Goal: Check status

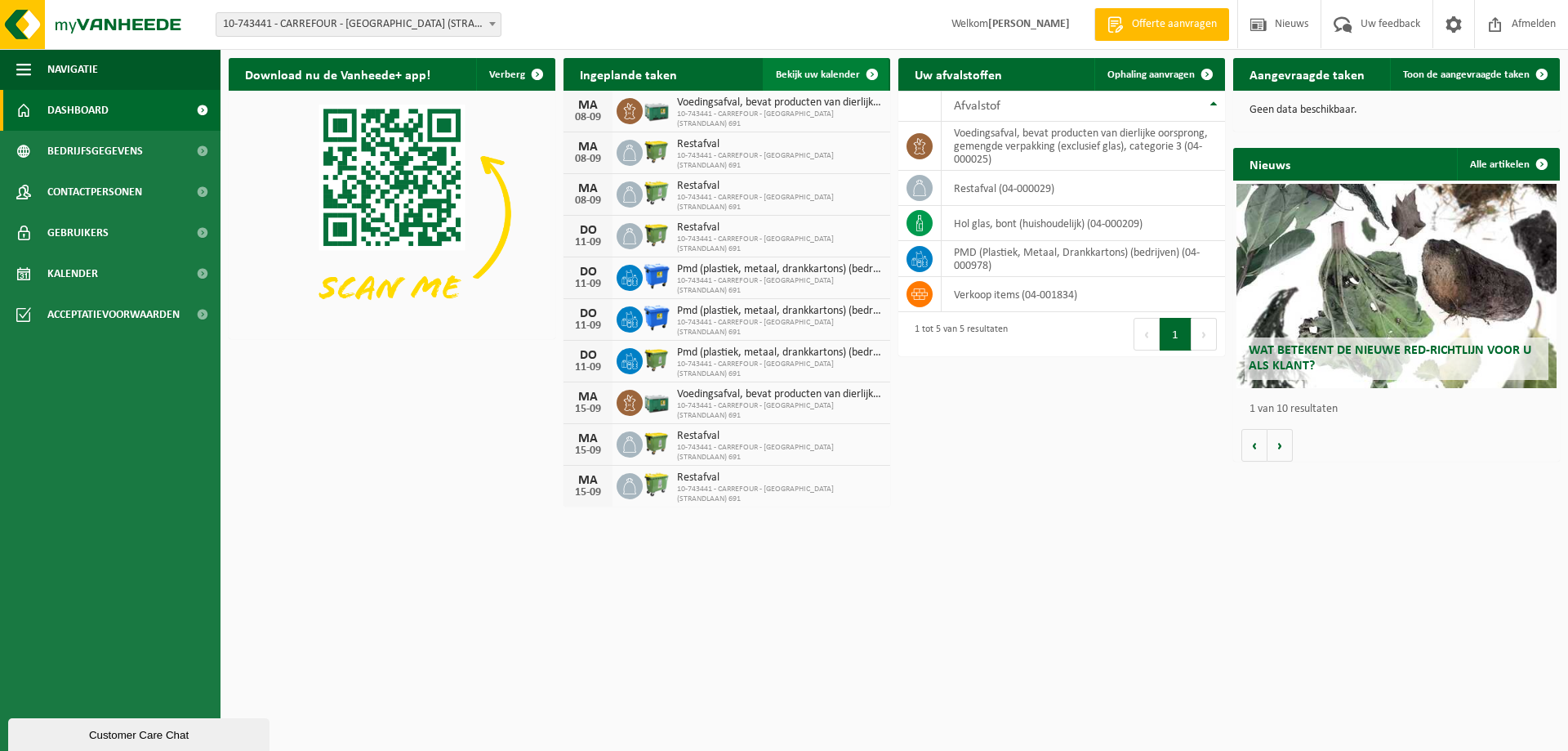
click at [877, 72] on span at bounding box center [872, 75] width 33 height 33
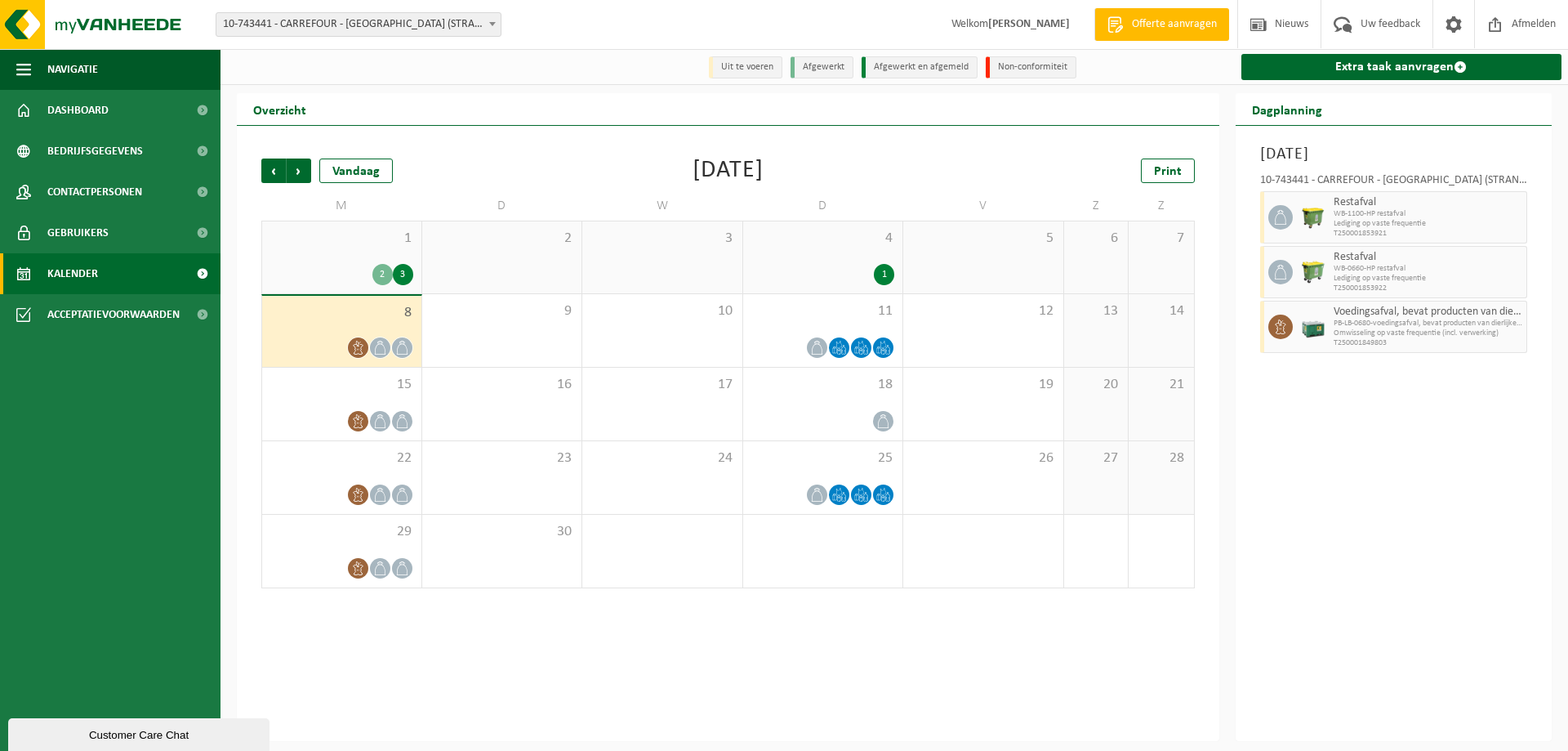
click at [344, 264] on div "1 2 3" at bounding box center [341, 256] width 160 height 72
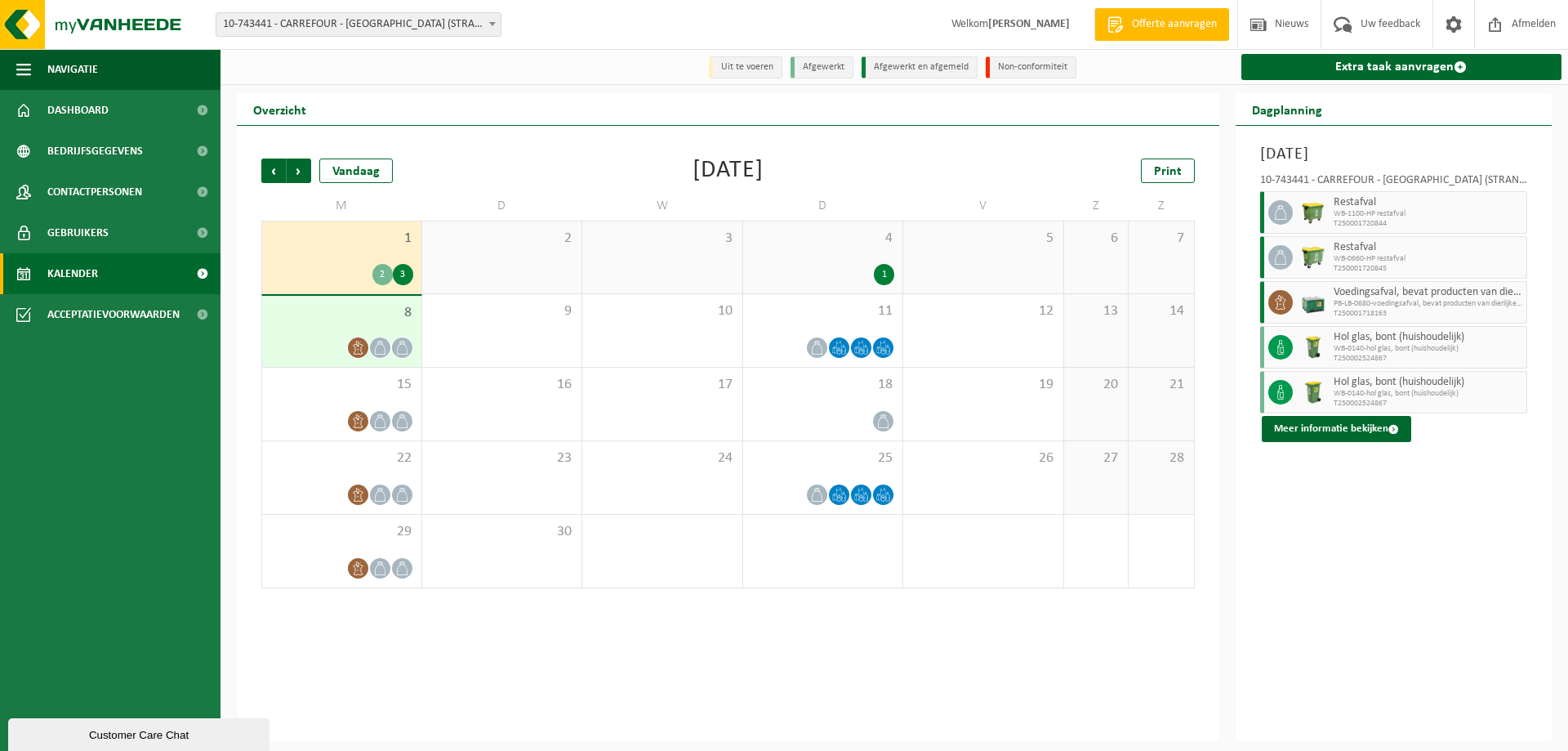
click at [820, 256] on div "4 1" at bounding box center [822, 256] width 160 height 72
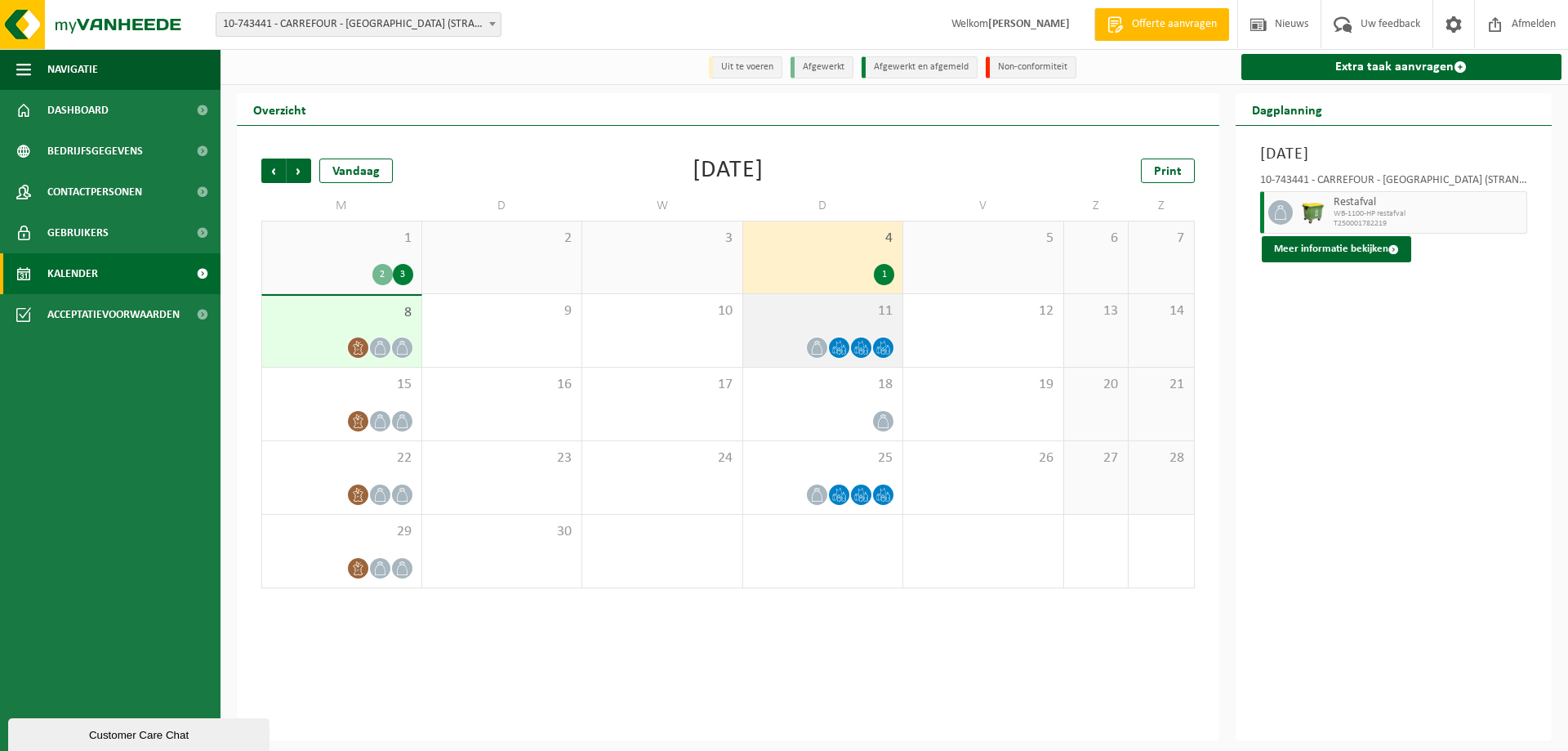
click at [828, 322] on div "11" at bounding box center [822, 330] width 160 height 73
